Goal: Communication & Community: Answer question/provide support

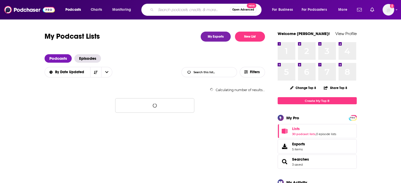
click at [171, 11] on input "Search podcasts, credits, & more..." at bounding box center [193, 10] width 74 height 8
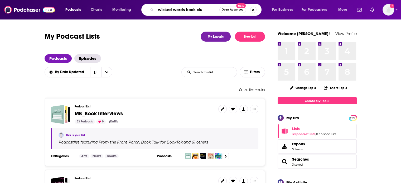
type input "wicked words book club"
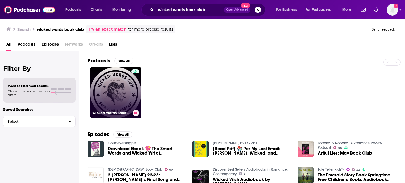
click at [131, 89] on link "Wicked Words Book Club" at bounding box center [115, 92] width 51 height 51
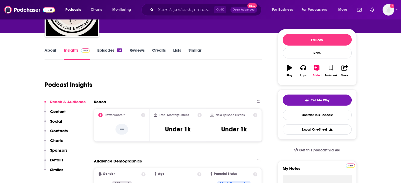
click at [65, 132] on p "Contacts" at bounding box center [59, 130] width 18 height 5
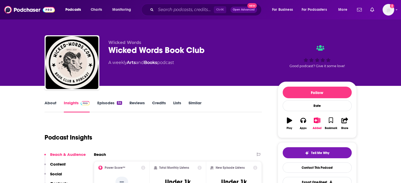
click at [118, 51] on div "Wicked Words Book Club" at bounding box center [188, 50] width 161 height 10
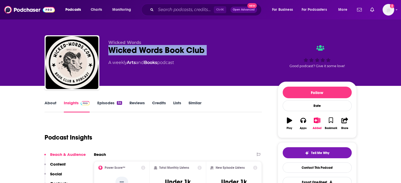
click at [118, 51] on div "Wicked Words Book Club" at bounding box center [188, 50] width 161 height 10
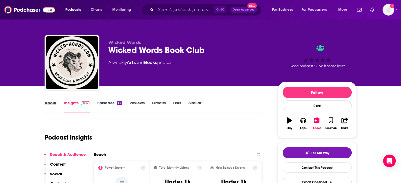
click at [57, 104] on div "About" at bounding box center [54, 106] width 19 height 12
click at [53, 104] on link "About" at bounding box center [51, 106] width 12 height 12
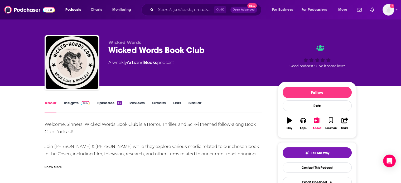
scroll to position [26, 0]
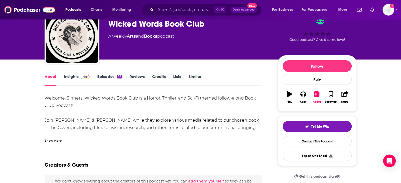
click at [51, 138] on div "Show More" at bounding box center [53, 140] width 17 height 5
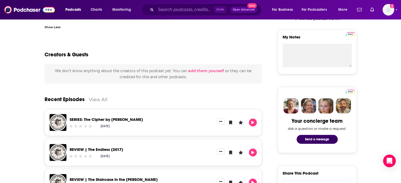
scroll to position [185, 0]
click at [323, 137] on button "Send a message" at bounding box center [317, 139] width 41 height 9
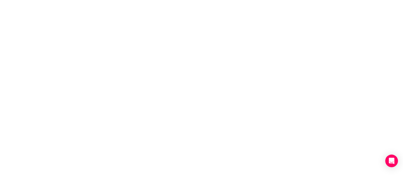
scroll to position [0, 0]
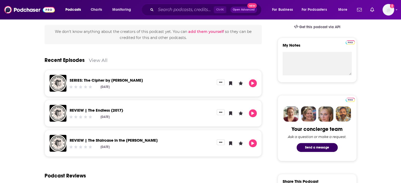
scroll to position [185, 0]
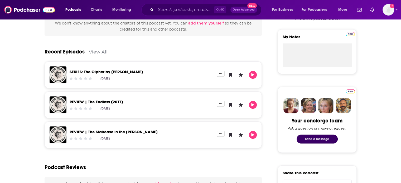
click at [318, 137] on button "Send a message" at bounding box center [317, 139] width 41 height 9
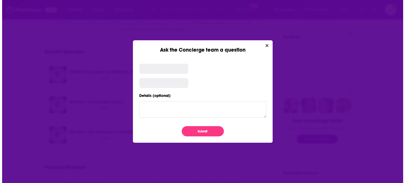
scroll to position [0, 0]
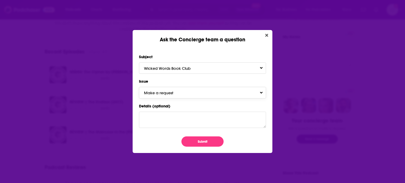
click at [194, 96] on button "Make a request" at bounding box center [202, 92] width 127 height 11
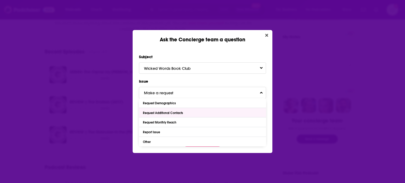
click at [194, 114] on div "Request Additional Contacts" at bounding box center [202, 112] width 127 height 9
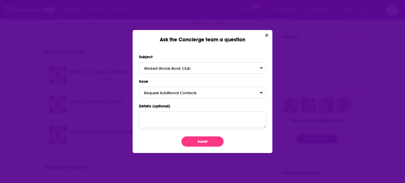
click at [181, 126] on textarea "Details (optional)" at bounding box center [202, 120] width 127 height 16
paste textarea "sara@wicked-words.com"
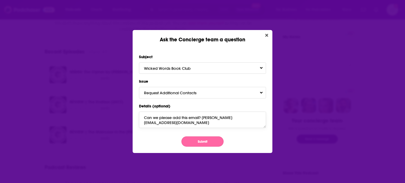
type textarea "Can we please add this email? sara@wicked-words.com"
click at [197, 142] on button "Submit" at bounding box center [202, 142] width 42 height 10
